Goal: Navigation & Orientation: Find specific page/section

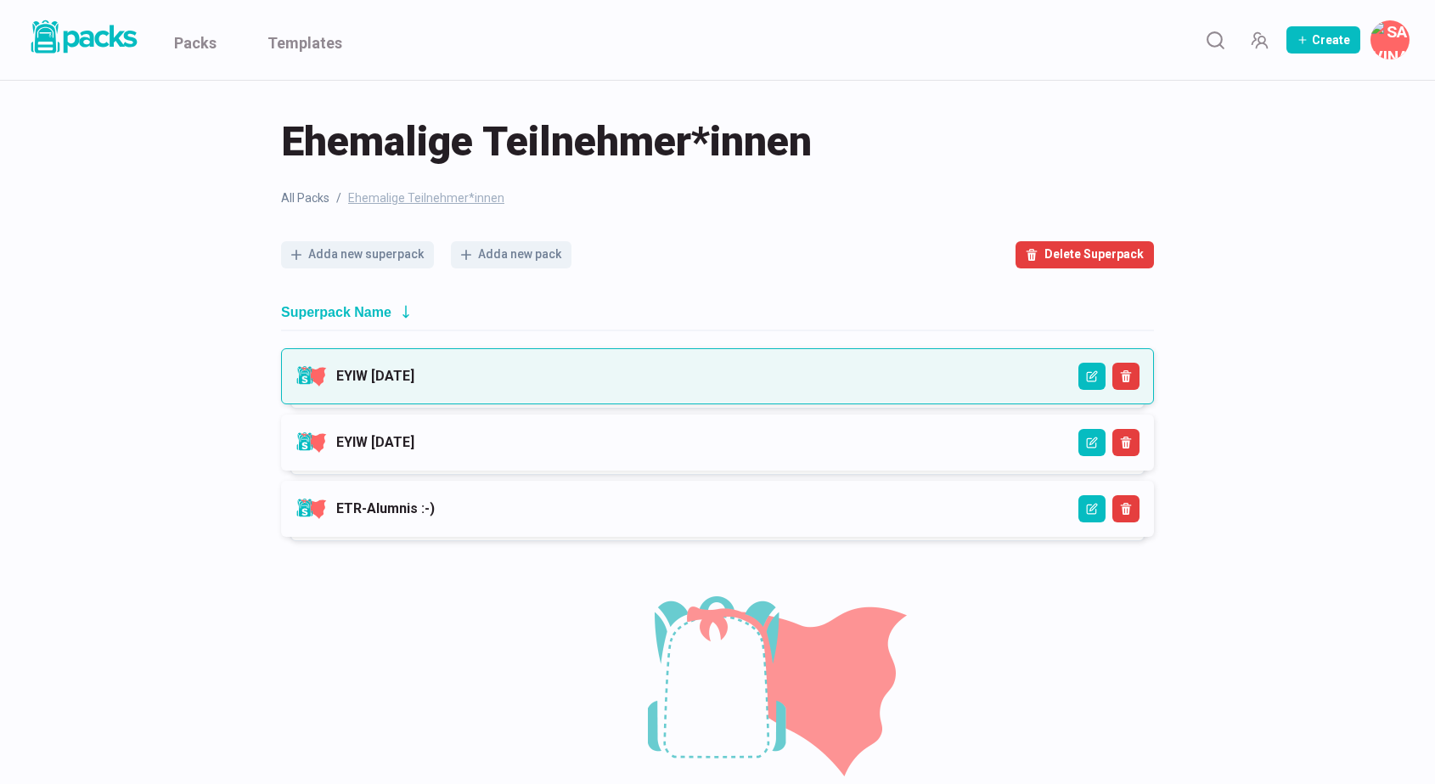
click at [412, 368] on link "EYIW [DATE]" at bounding box center [375, 376] width 78 height 16
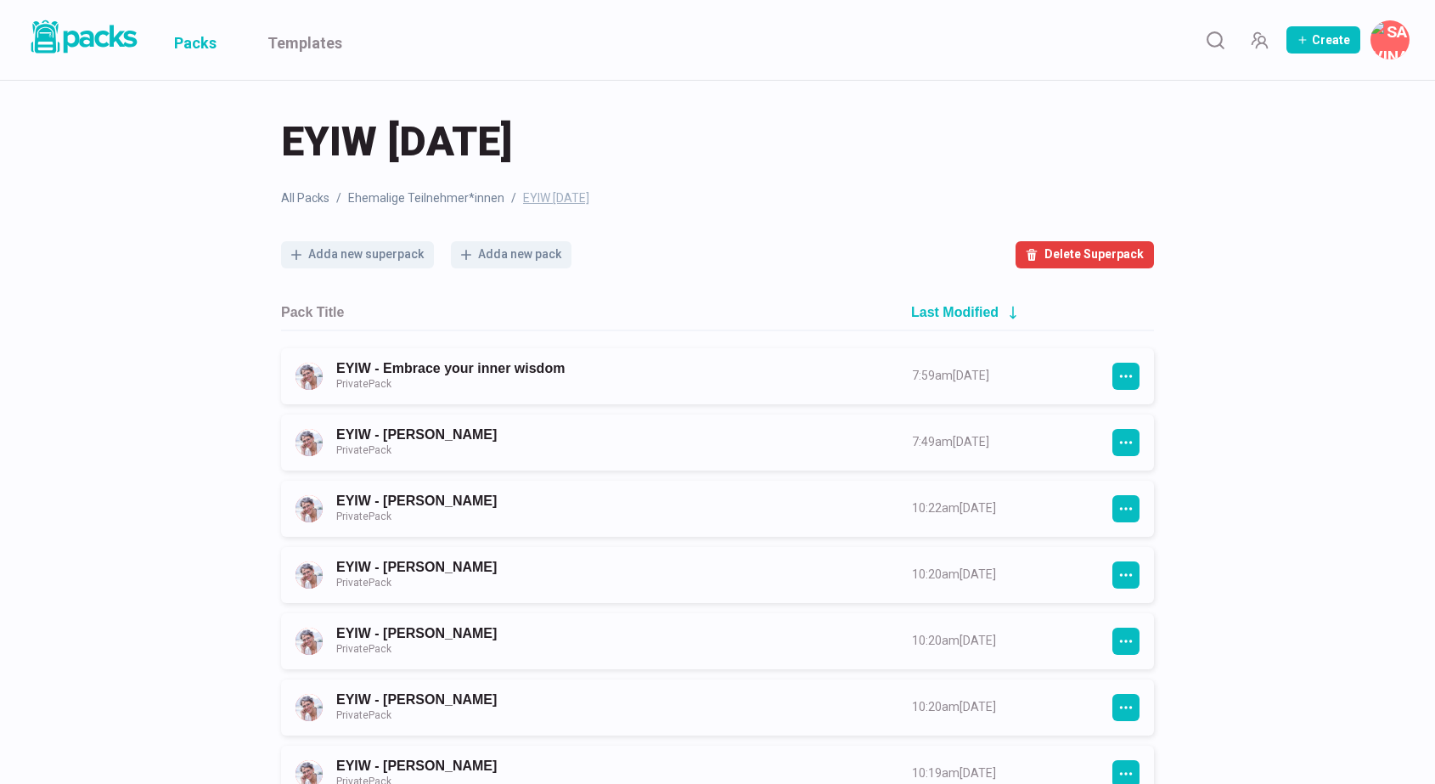
click at [193, 33] on link "Packs" at bounding box center [195, 40] width 42 height 80
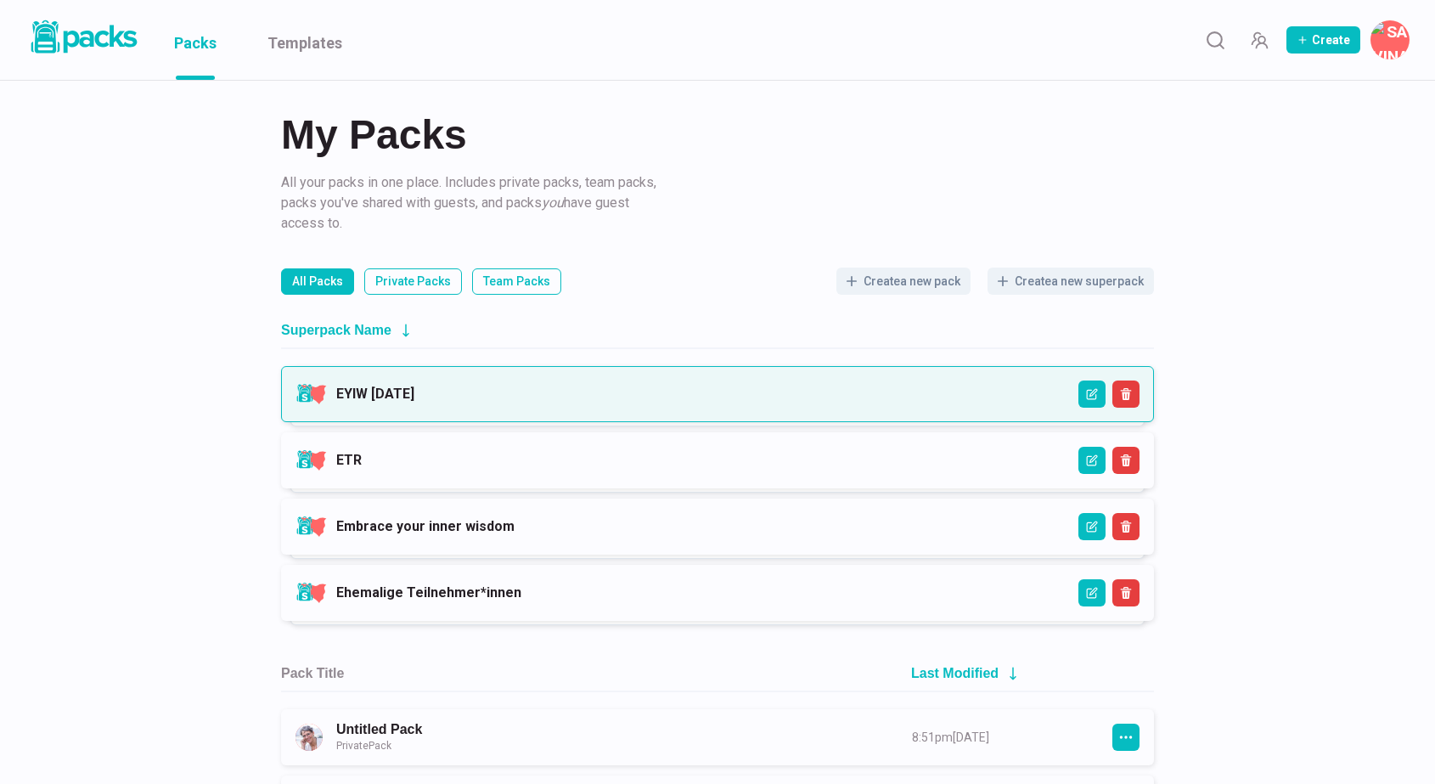
click at [414, 389] on link "EYIW [DATE]" at bounding box center [375, 394] width 78 height 16
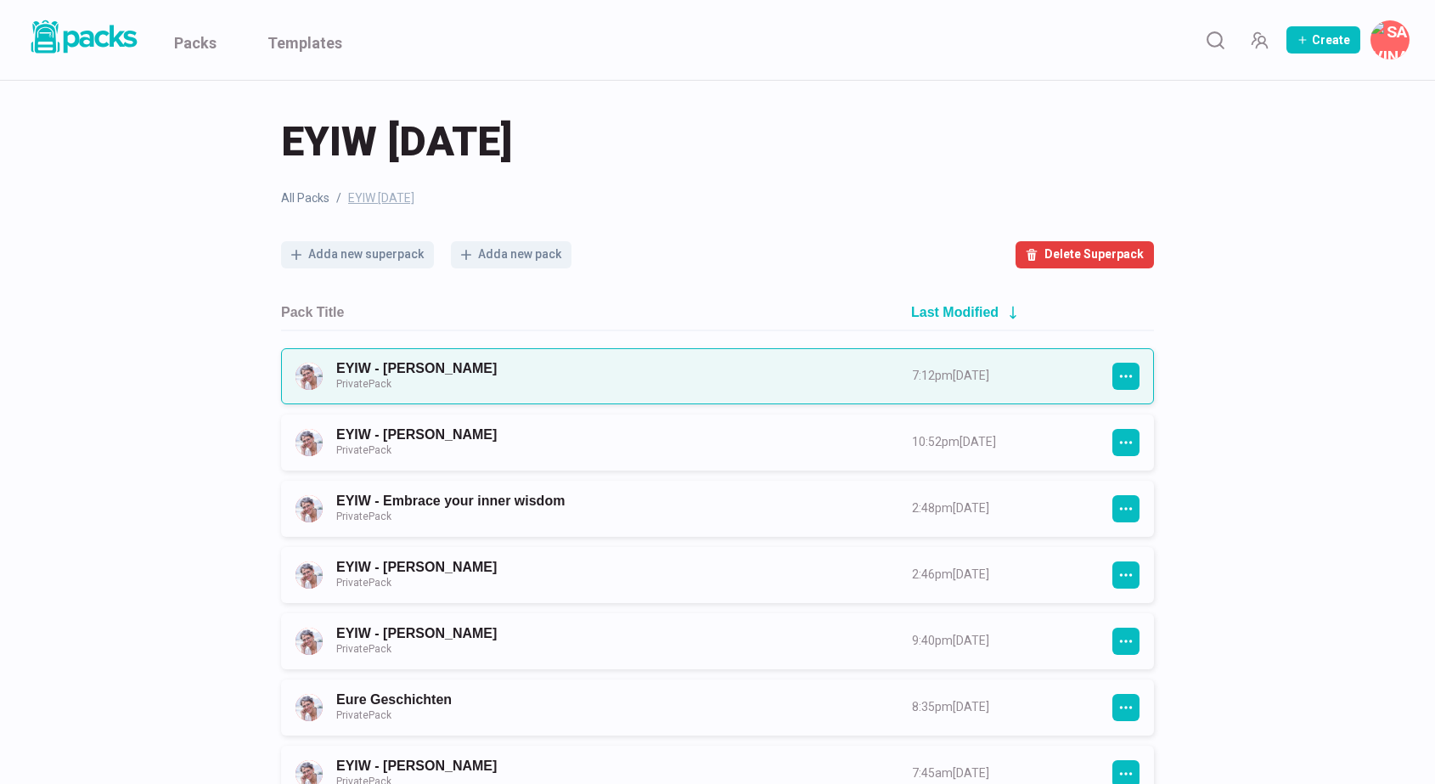
click at [620, 384] on link "EYIW - [PERSON_NAME] Private Pack" at bounding box center [608, 375] width 545 height 31
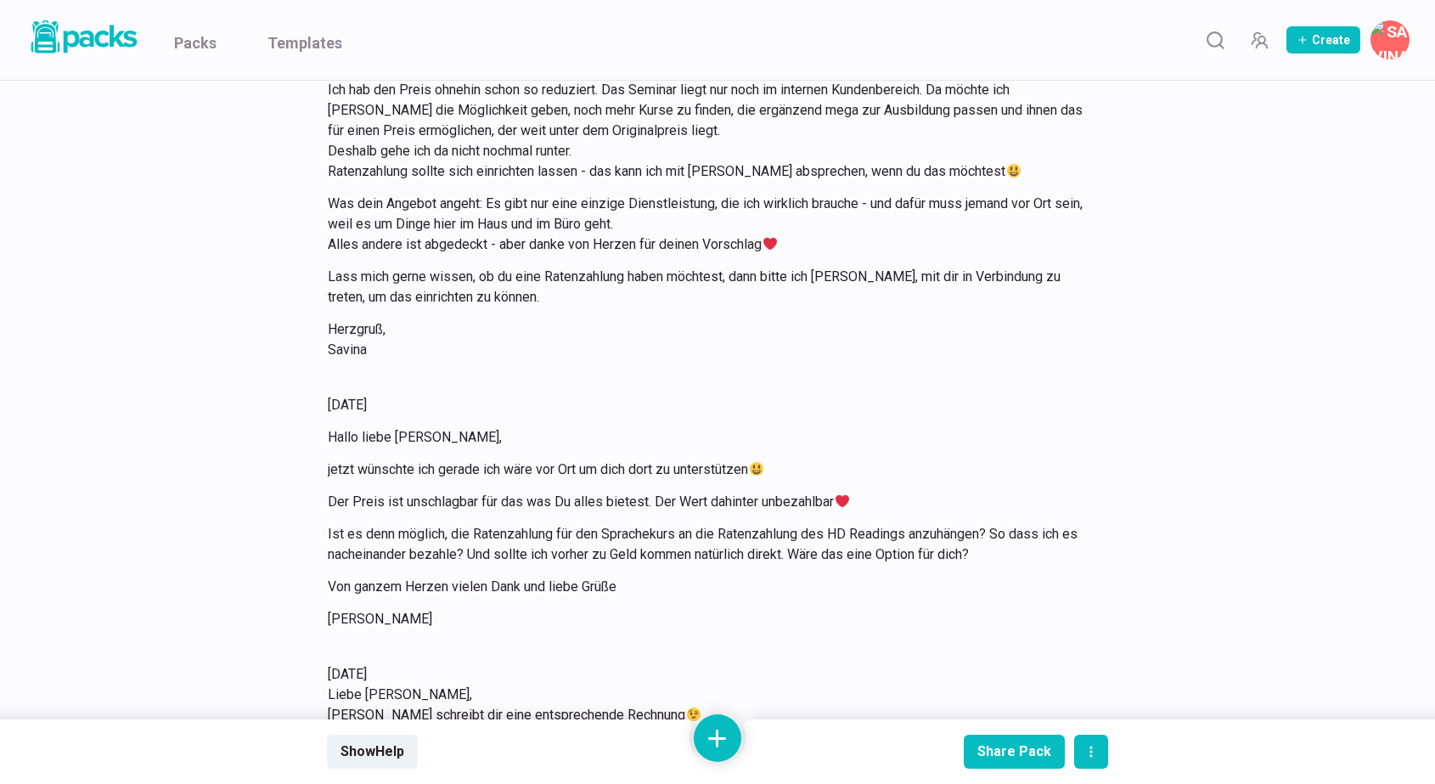
scroll to position [17615, 0]
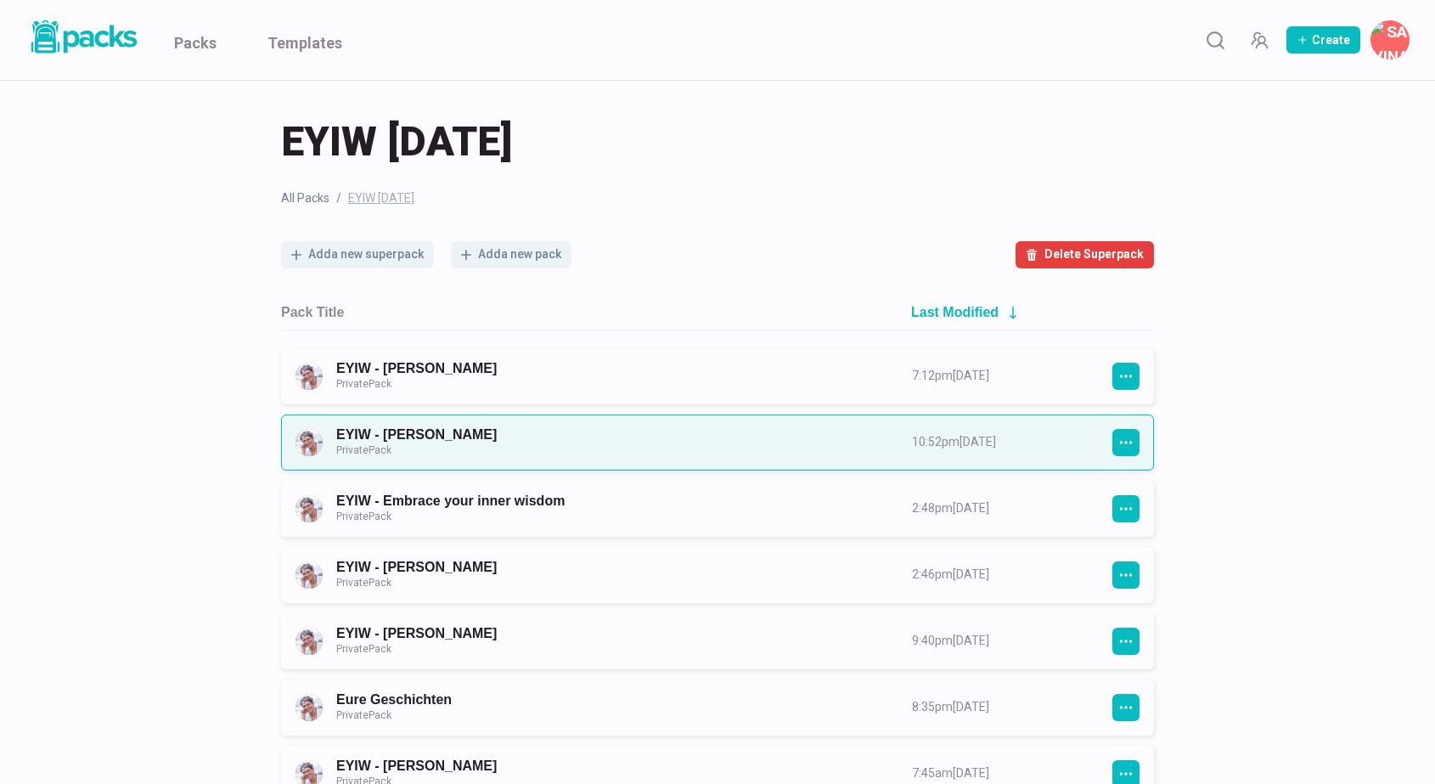
click at [445, 438] on link "EYIW - [PERSON_NAME] Private Pack" at bounding box center [608, 441] width 545 height 31
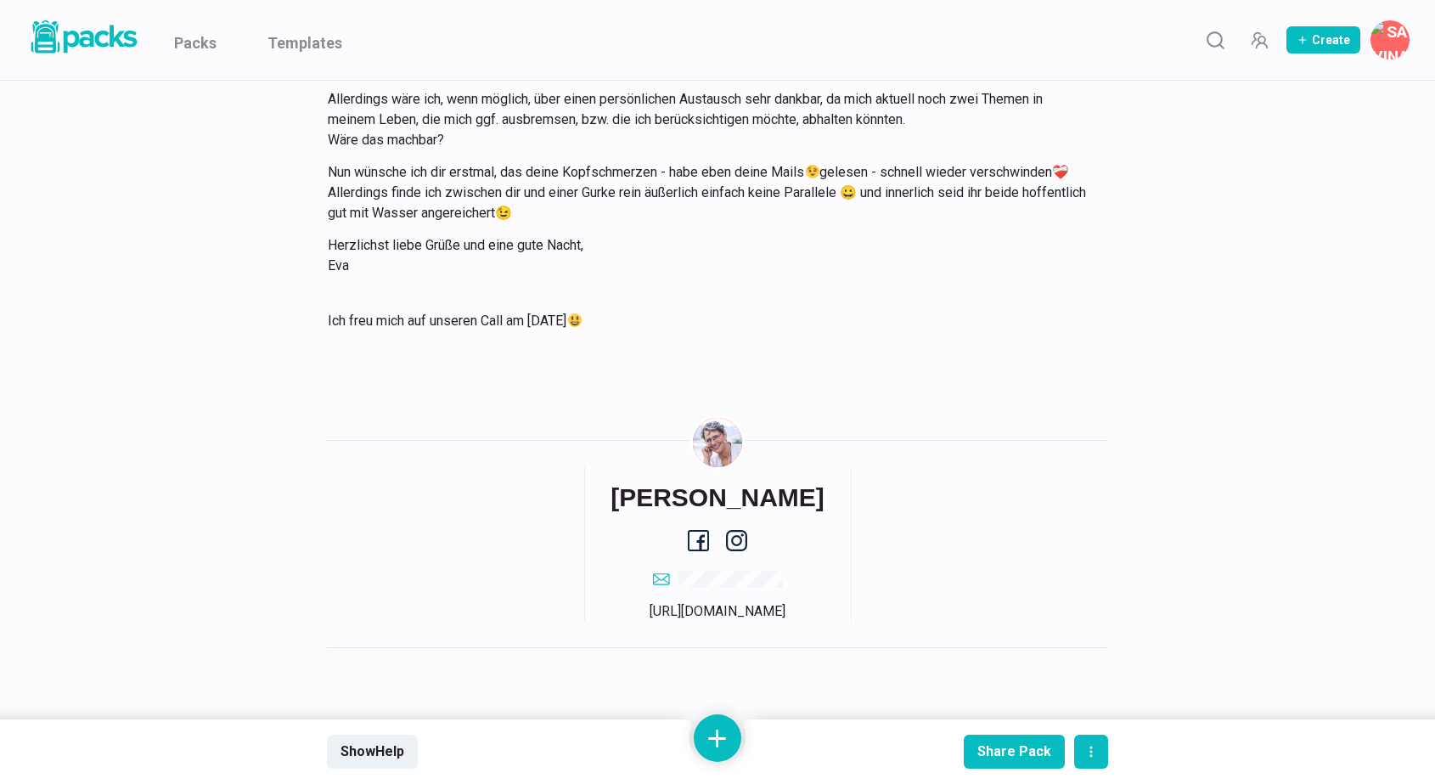
scroll to position [7031, 0]
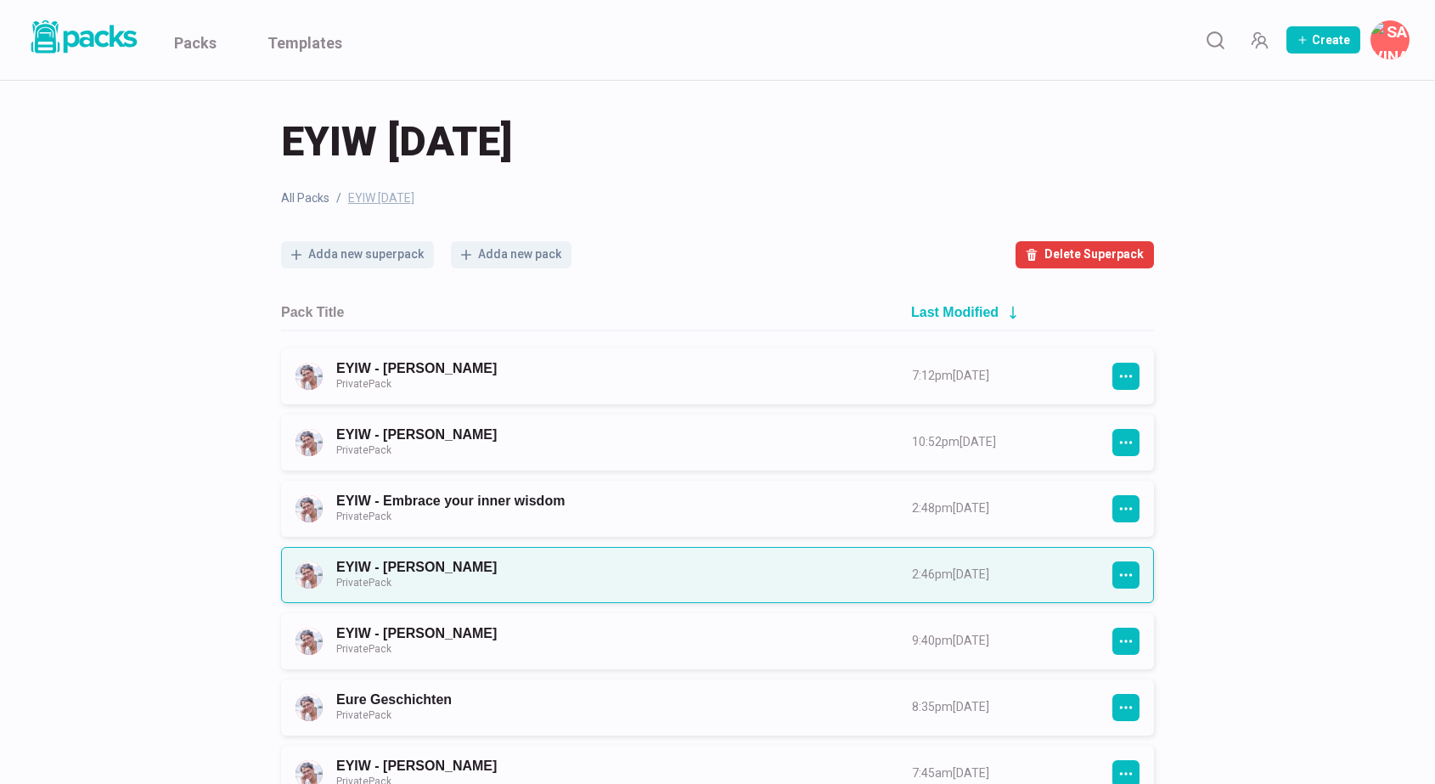
click at [521, 572] on link "EYIW - [PERSON_NAME] Private Pack" at bounding box center [608, 574] width 545 height 31
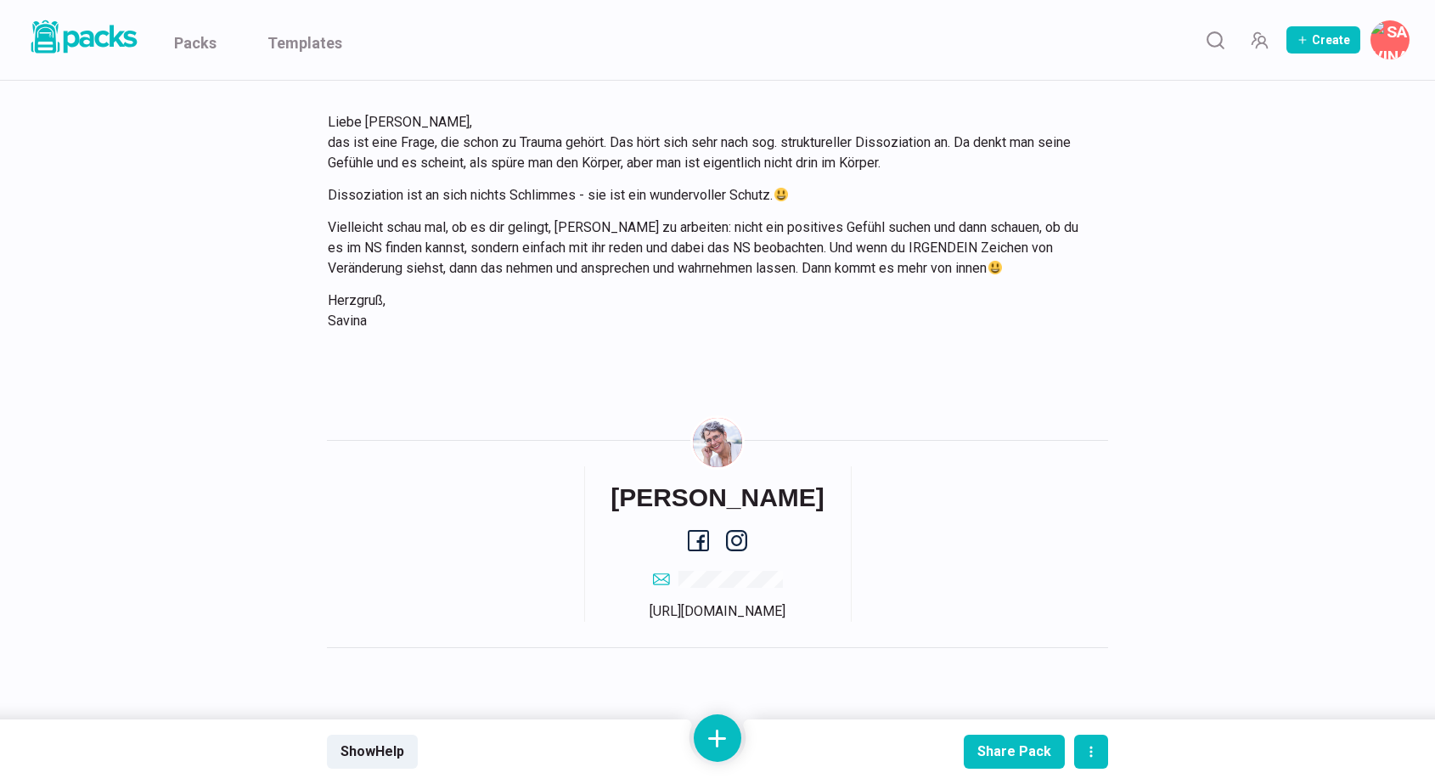
scroll to position [2591, 0]
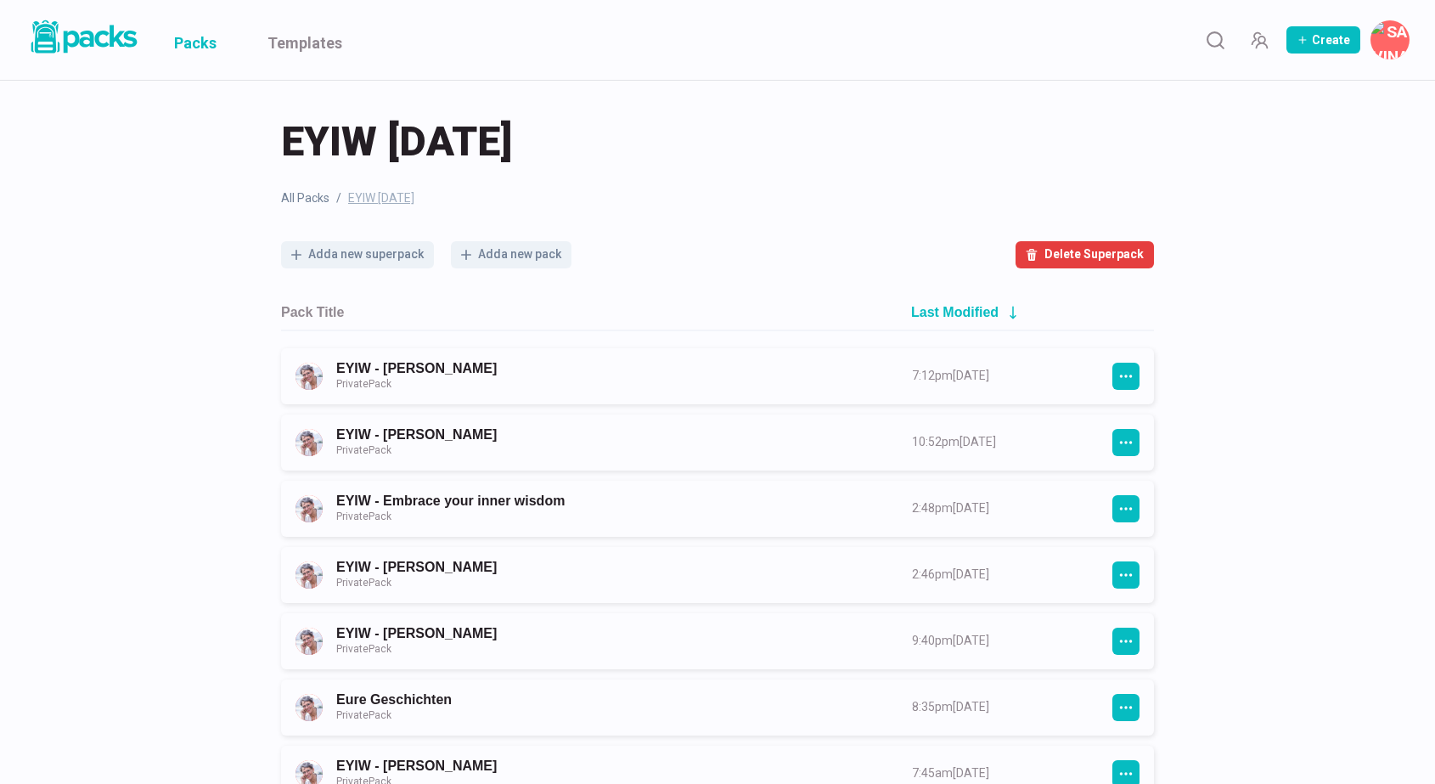
click at [211, 49] on link "Packs" at bounding box center [195, 40] width 42 height 80
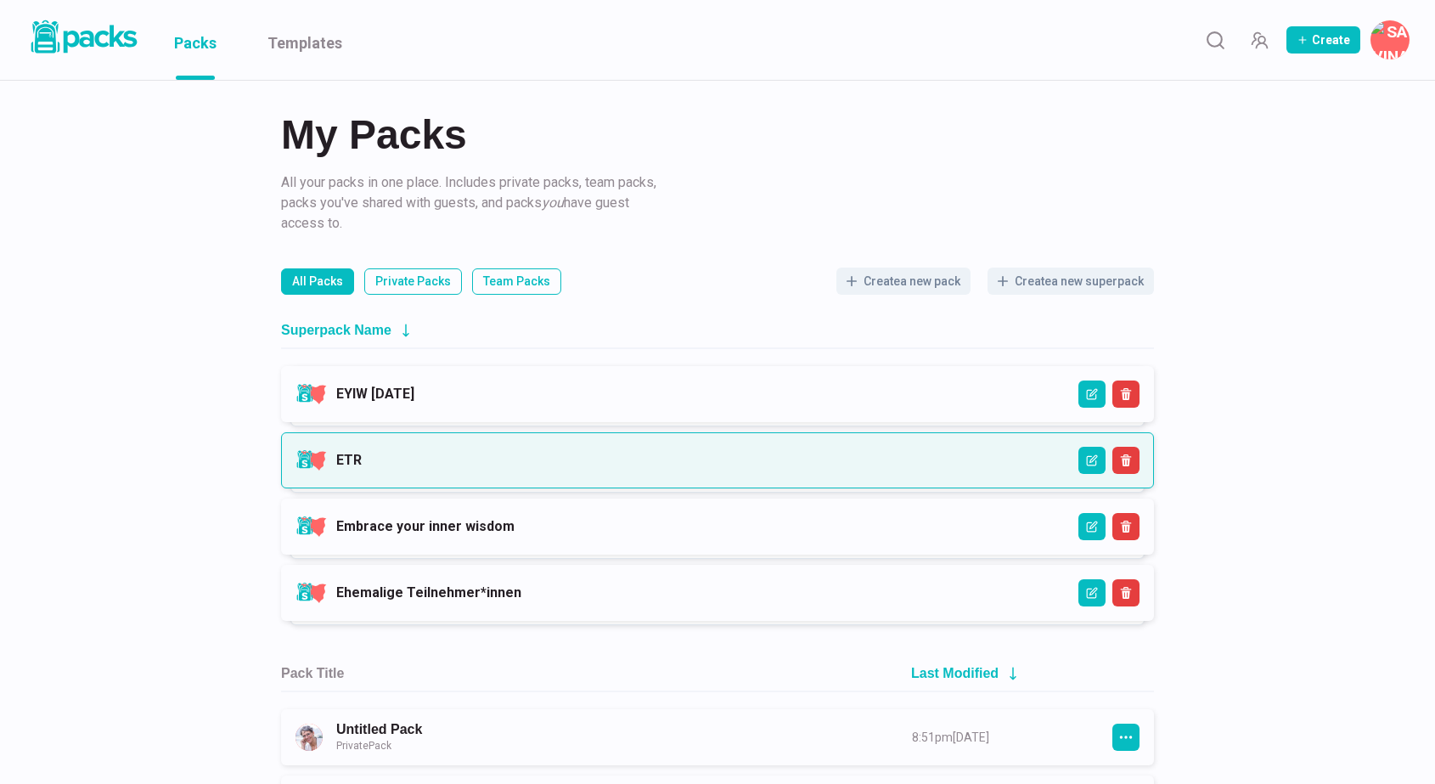
click at [362, 463] on link "ETR" at bounding box center [348, 460] width 25 height 16
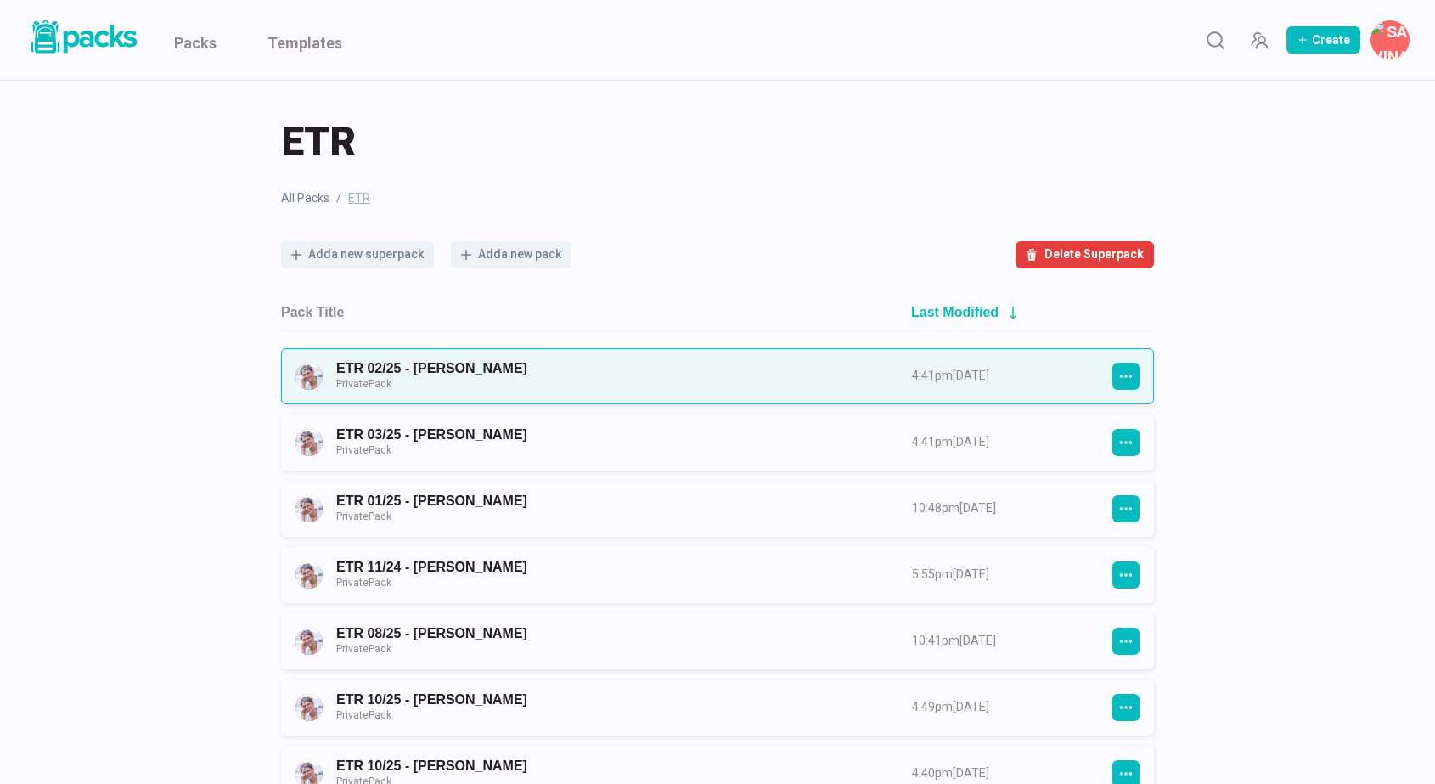
click at [561, 372] on link "ETR 02/25 - [PERSON_NAME] Private Pack" at bounding box center [608, 375] width 545 height 31
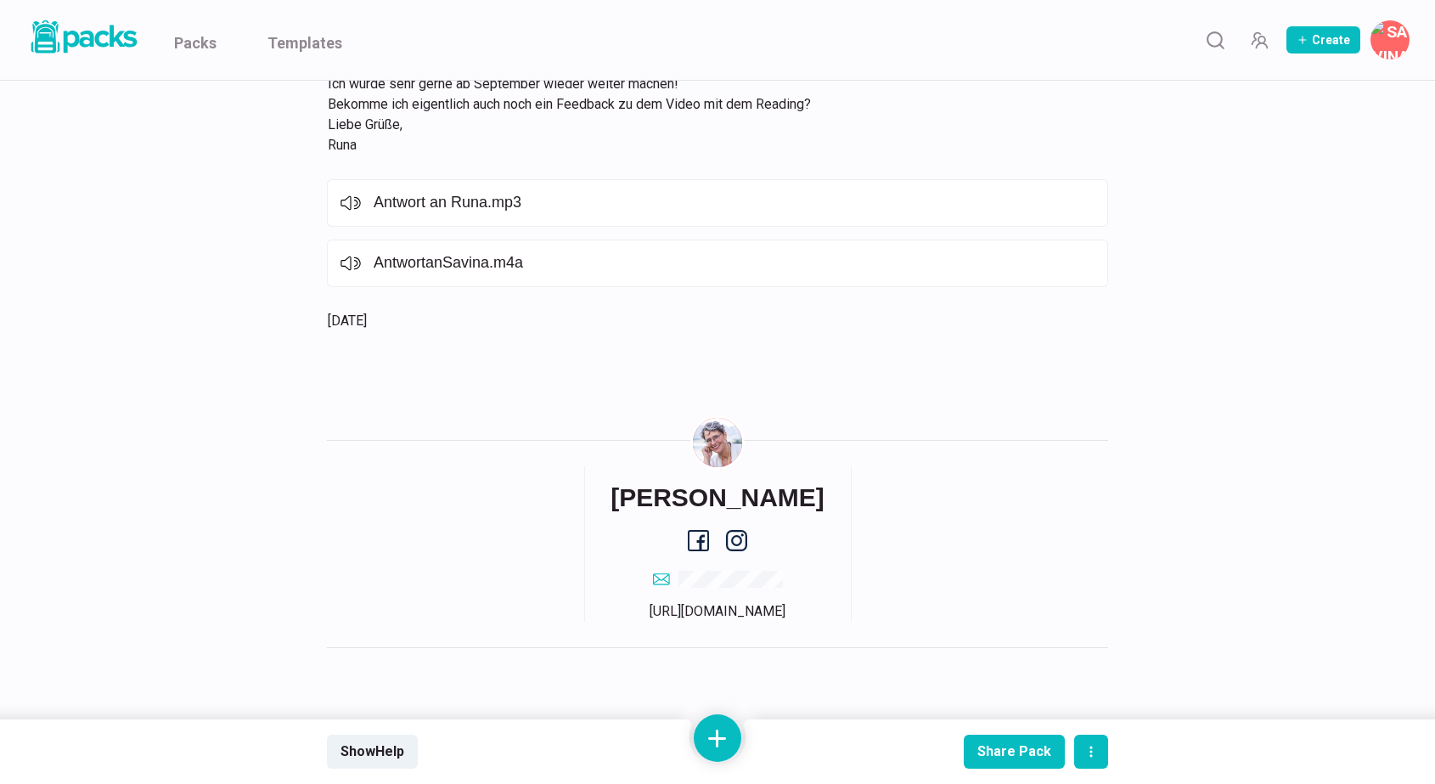
scroll to position [7090, 0]
click at [200, 44] on link "Packs" at bounding box center [195, 40] width 42 height 80
